Goal: Use online tool/utility: Utilize a website feature to perform a specific function

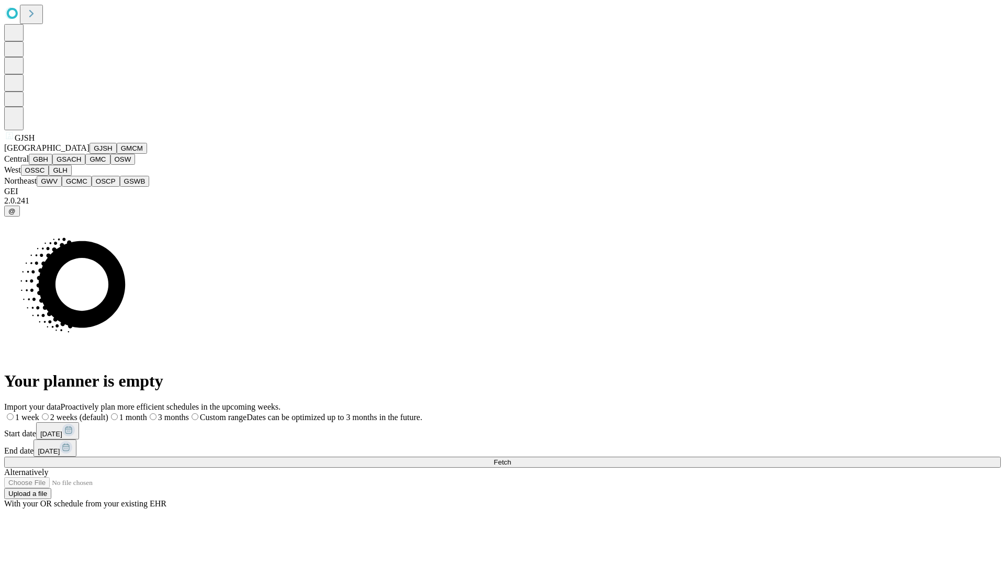
click at [90, 154] on button "GJSH" at bounding box center [103, 148] width 27 height 11
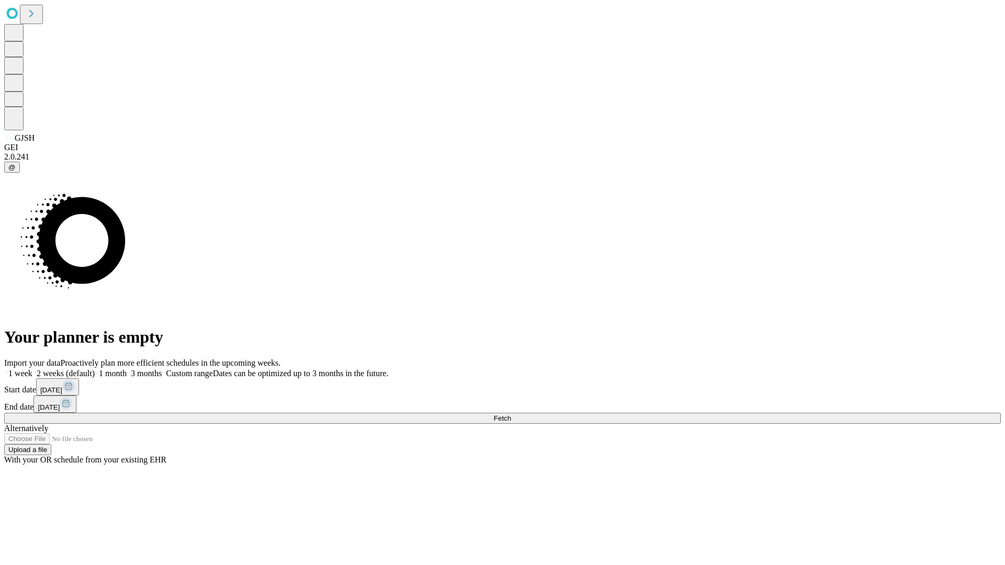
click at [127, 369] on label "1 month" at bounding box center [111, 373] width 32 height 9
click at [511, 415] on span "Fetch" at bounding box center [502, 419] width 17 height 8
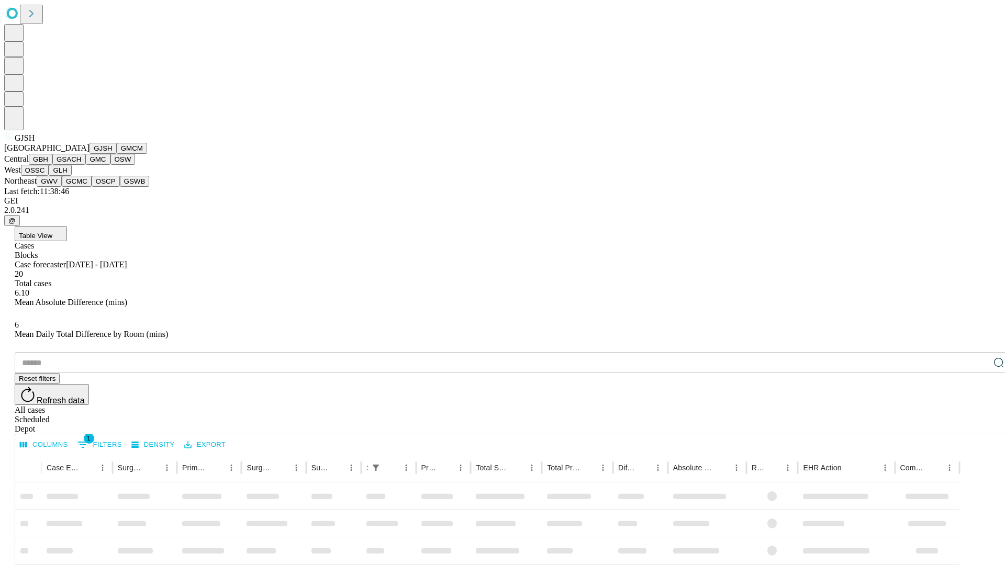
click at [117, 154] on button "GMCM" at bounding box center [132, 148] width 30 height 11
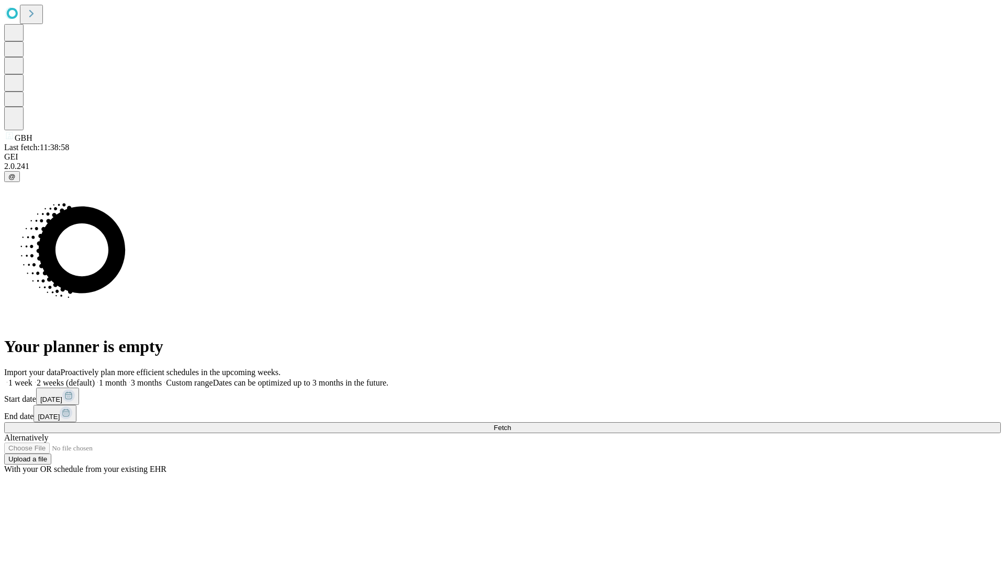
click at [127, 378] on label "1 month" at bounding box center [111, 382] width 32 height 9
click at [511, 424] on span "Fetch" at bounding box center [502, 428] width 17 height 8
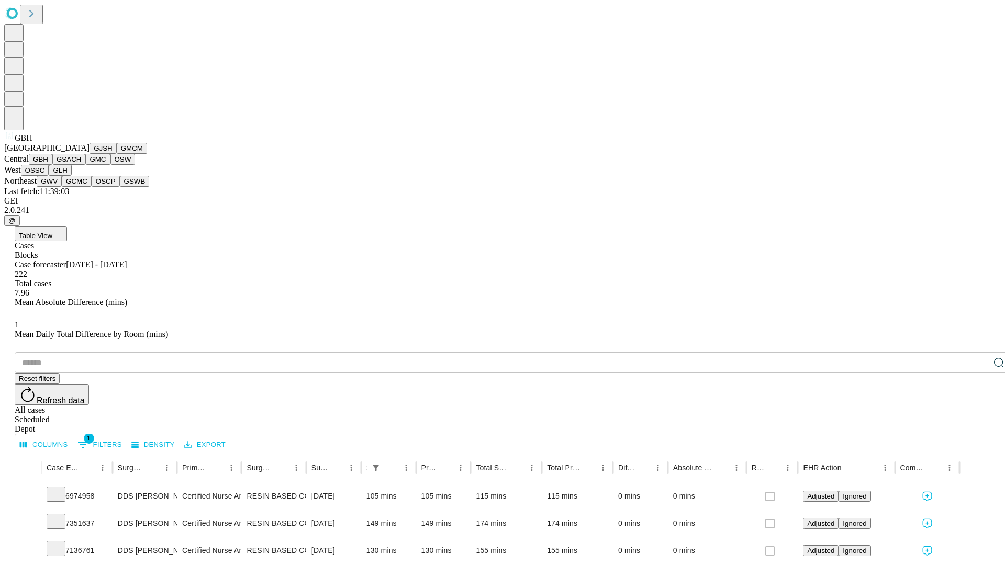
click at [81, 165] on button "GSACH" at bounding box center [68, 159] width 33 height 11
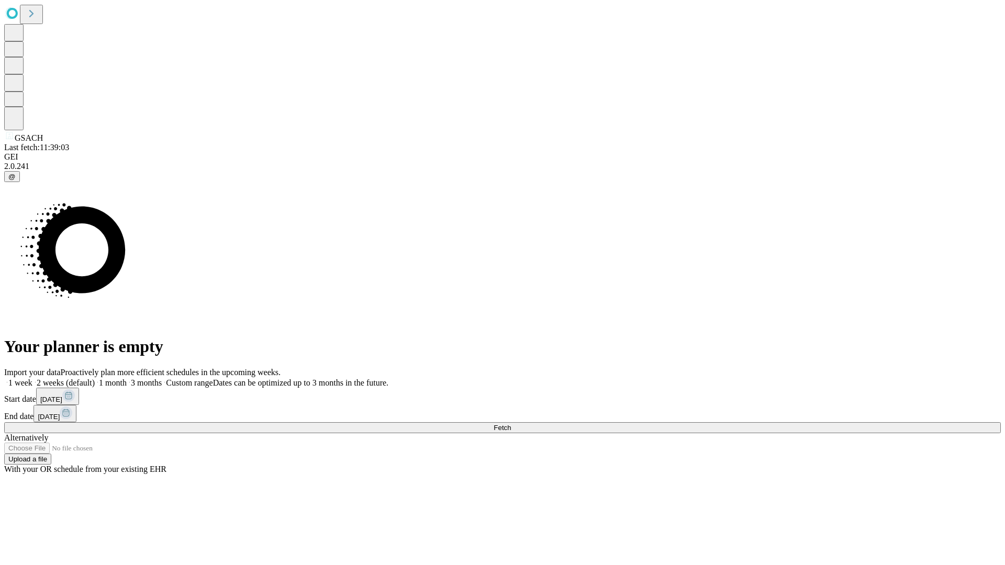
click at [127, 378] on label "1 month" at bounding box center [111, 382] width 32 height 9
click at [511, 424] on span "Fetch" at bounding box center [502, 428] width 17 height 8
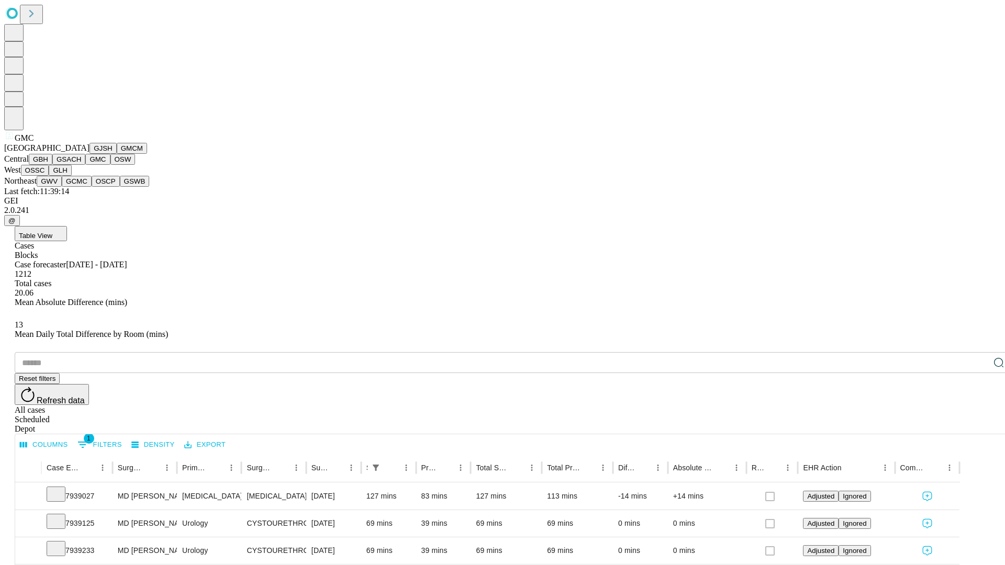
click at [110, 165] on button "OSW" at bounding box center [122, 159] width 25 height 11
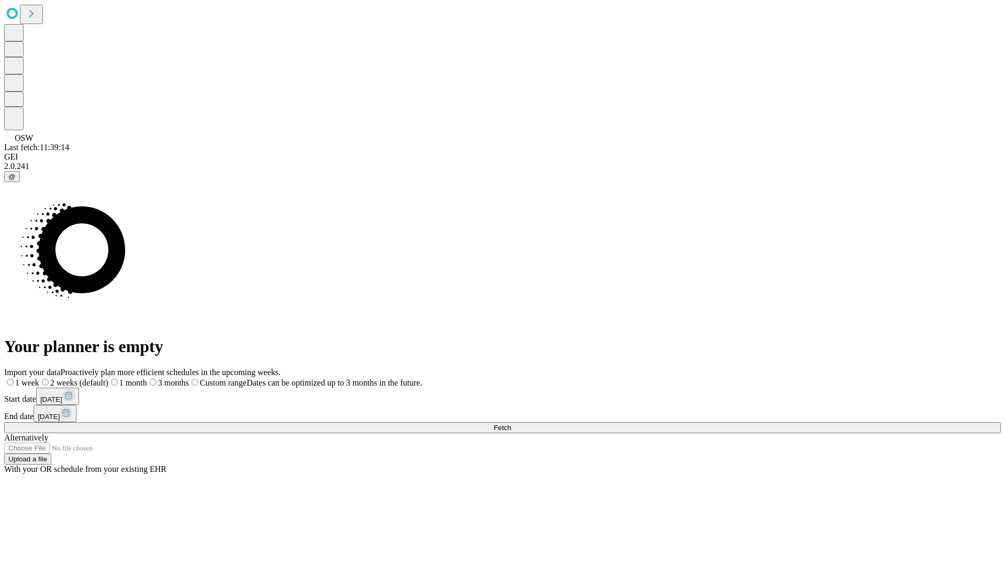
click at [147, 378] on label "1 month" at bounding box center [127, 382] width 39 height 9
click at [511, 424] on span "Fetch" at bounding box center [502, 428] width 17 height 8
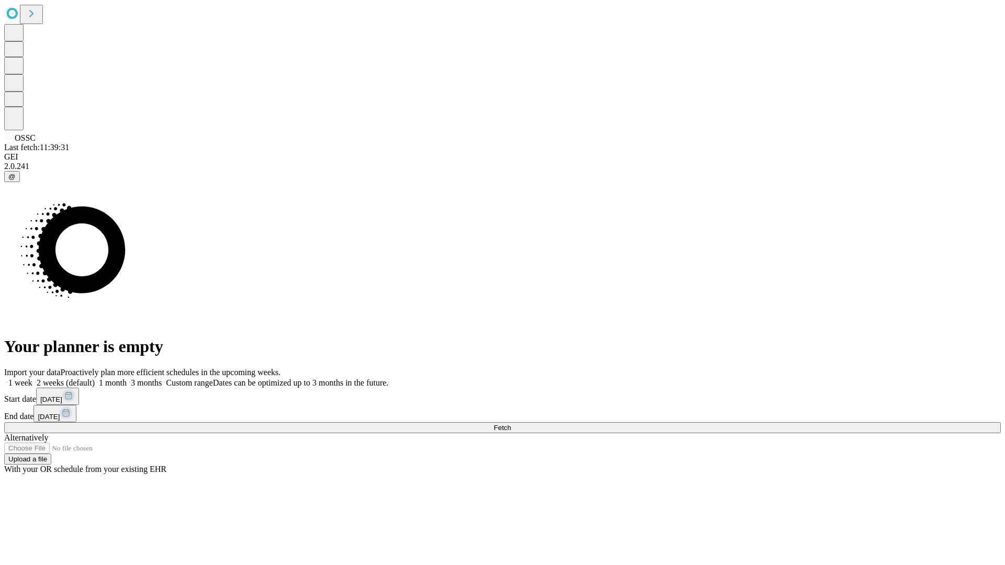
click at [127, 378] on label "1 month" at bounding box center [111, 382] width 32 height 9
click at [511, 424] on span "Fetch" at bounding box center [502, 428] width 17 height 8
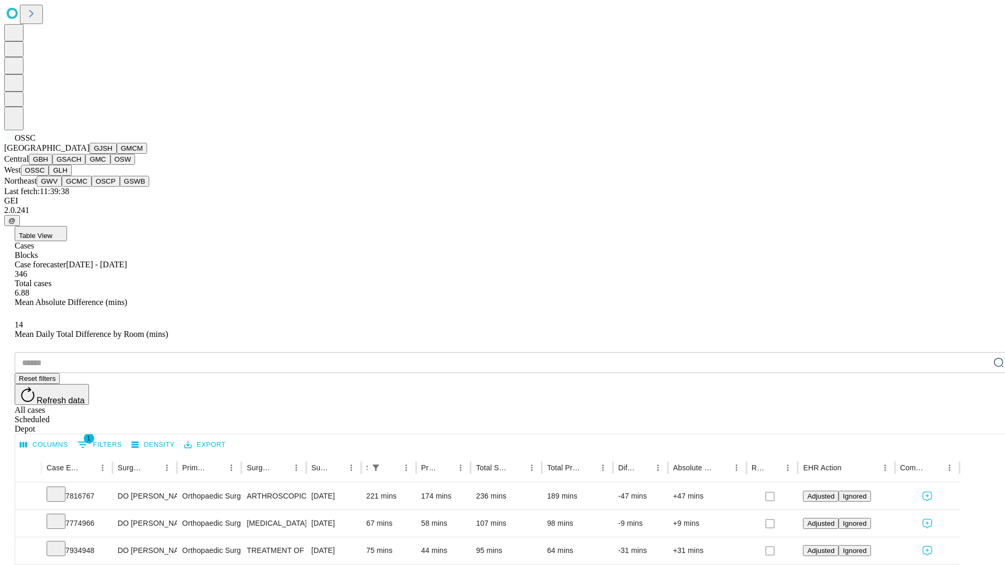
click at [71, 176] on button "GLH" at bounding box center [60, 170] width 23 height 11
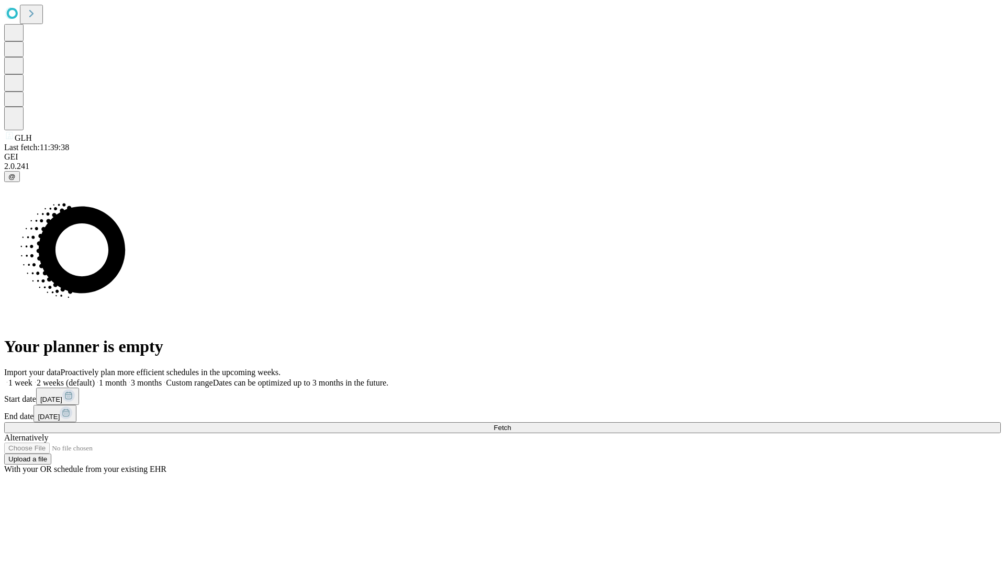
click at [127, 378] on label "1 month" at bounding box center [111, 382] width 32 height 9
click at [511, 424] on span "Fetch" at bounding box center [502, 428] width 17 height 8
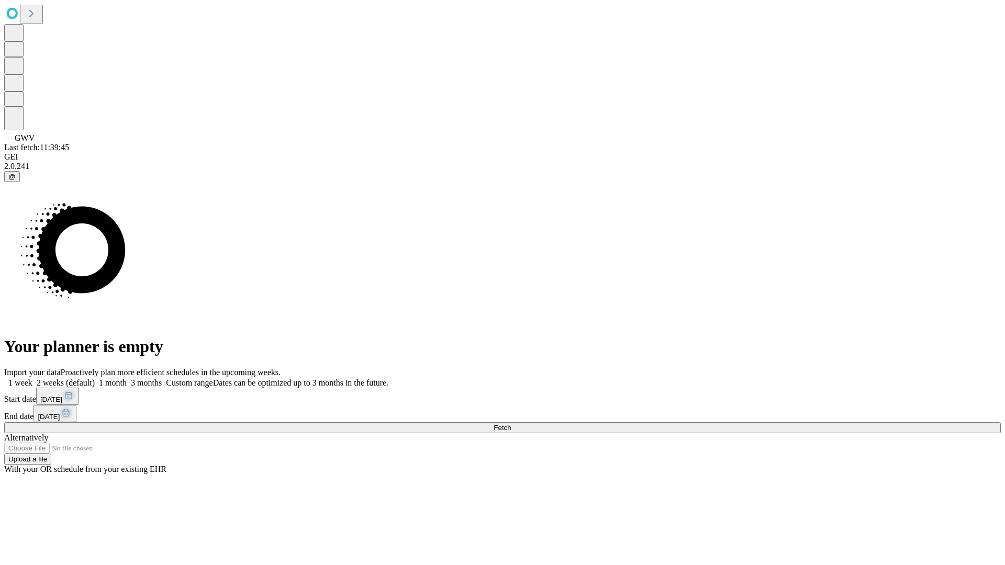
click at [127, 378] on label "1 month" at bounding box center [111, 382] width 32 height 9
click at [511, 424] on span "Fetch" at bounding box center [502, 428] width 17 height 8
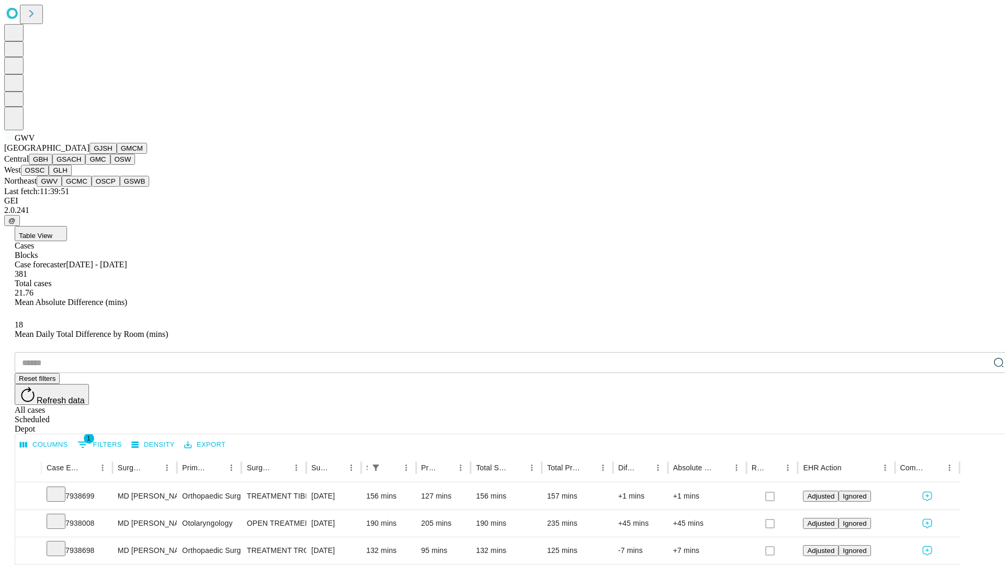
click at [81, 187] on button "GCMC" at bounding box center [77, 181] width 30 height 11
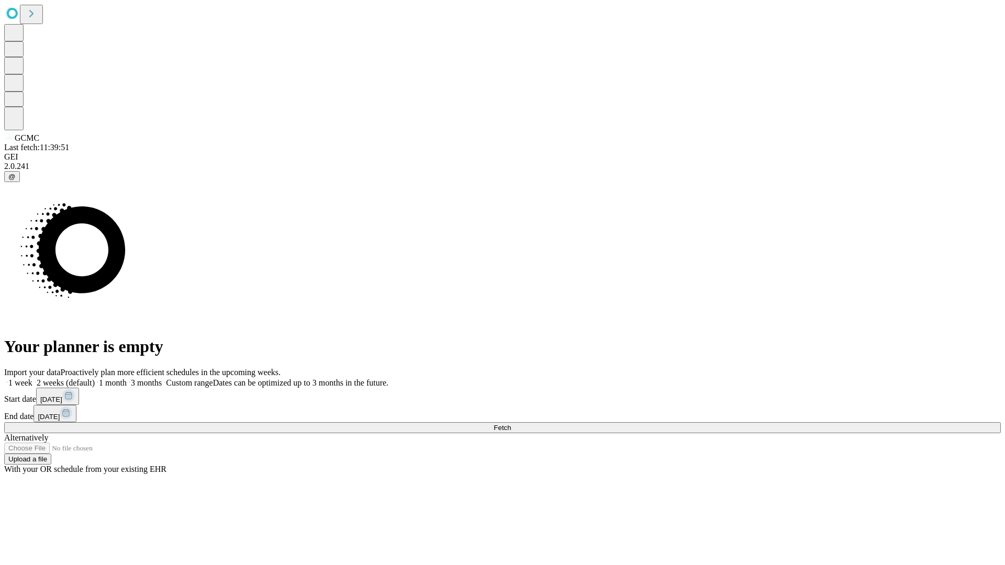
click at [127, 378] on label "1 month" at bounding box center [111, 382] width 32 height 9
click at [511, 424] on span "Fetch" at bounding box center [502, 428] width 17 height 8
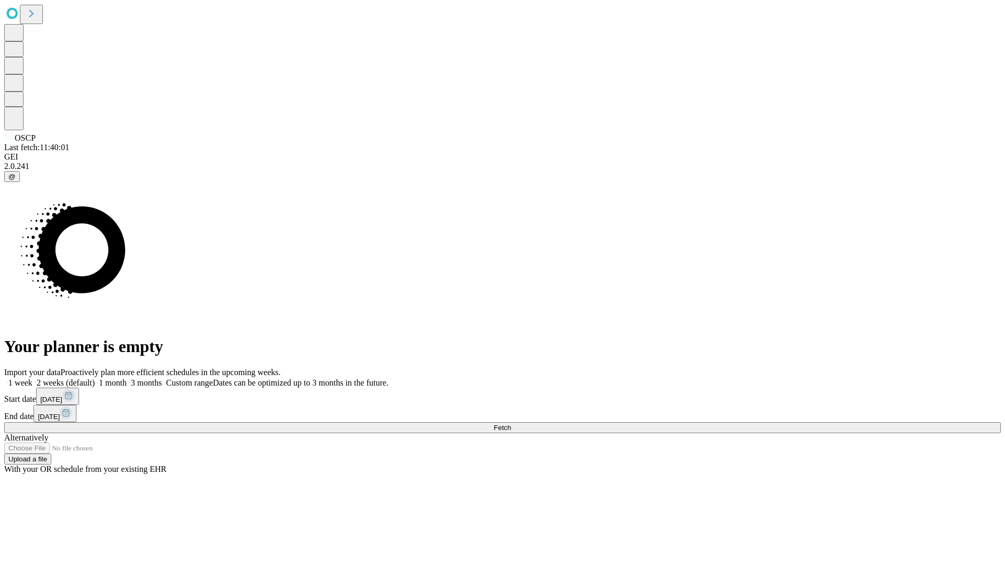
click at [127, 378] on label "1 month" at bounding box center [111, 382] width 32 height 9
click at [511, 424] on span "Fetch" at bounding box center [502, 428] width 17 height 8
